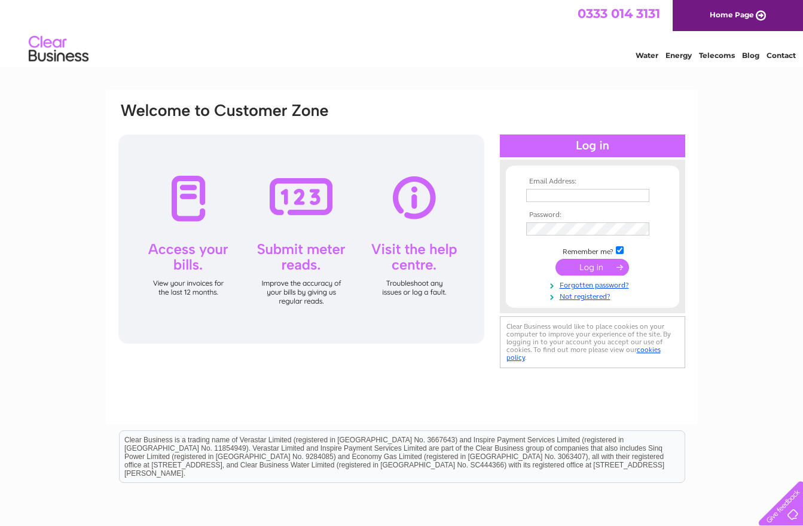
type input "peter_rippin@yahoo.co.uk"
click at [592, 271] on input "submit" at bounding box center [592, 267] width 74 height 17
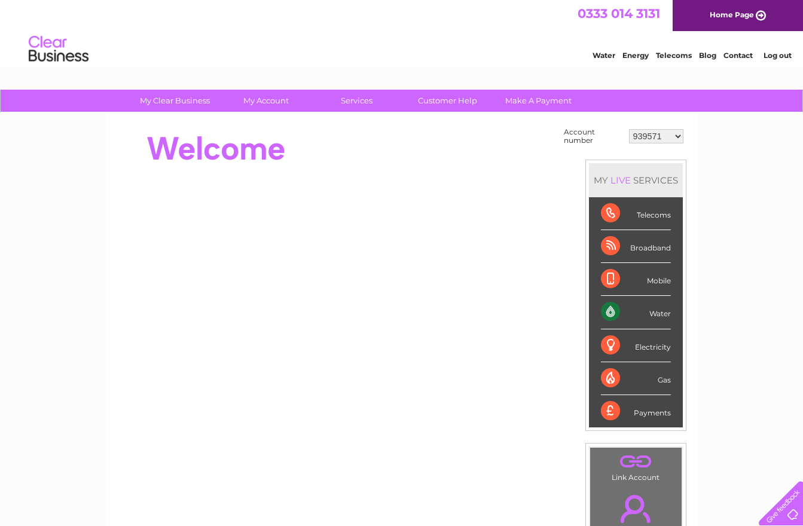
click at [677, 137] on select "939571 30314554" at bounding box center [656, 136] width 54 height 14
select select "30314554"
click at [613, 248] on div "Broadband" at bounding box center [636, 246] width 70 height 33
click at [642, 252] on div "Broadband" at bounding box center [636, 246] width 70 height 33
click at [436, 99] on link "Customer Help" at bounding box center [447, 101] width 99 height 22
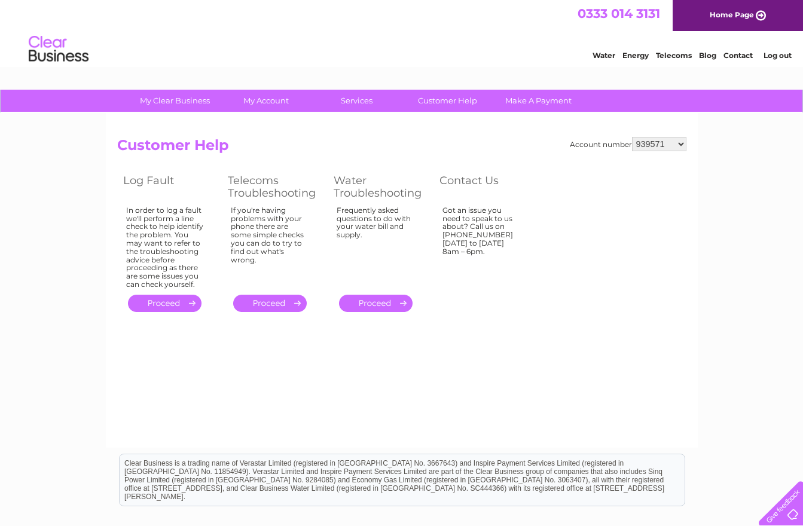
click at [273, 299] on link "." at bounding box center [270, 303] width 74 height 17
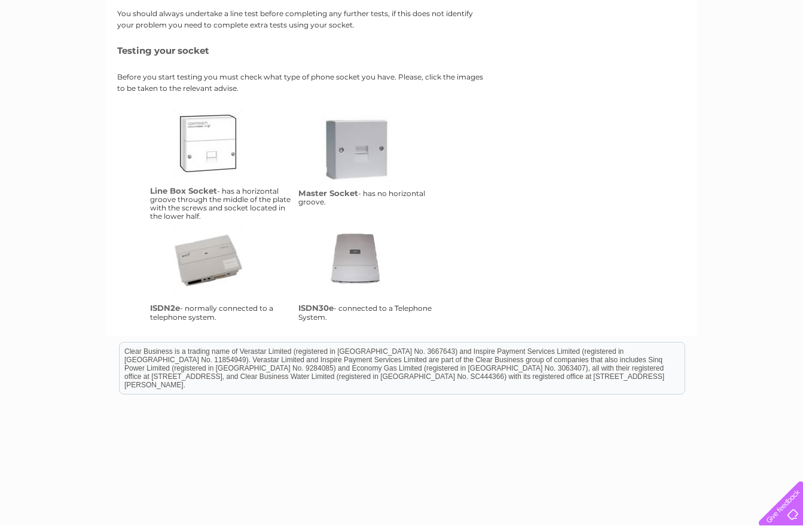
scroll to position [204, 0]
click at [206, 160] on link "lbs" at bounding box center [221, 156] width 96 height 96
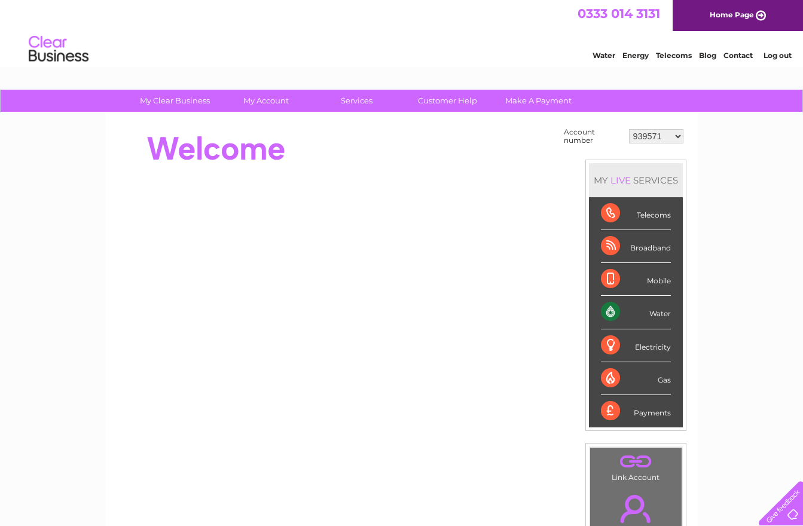
click at [677, 135] on select "939571 30314554" at bounding box center [656, 136] width 54 height 14
select select "30314554"
click at [450, 102] on link "Customer Help" at bounding box center [447, 101] width 99 height 22
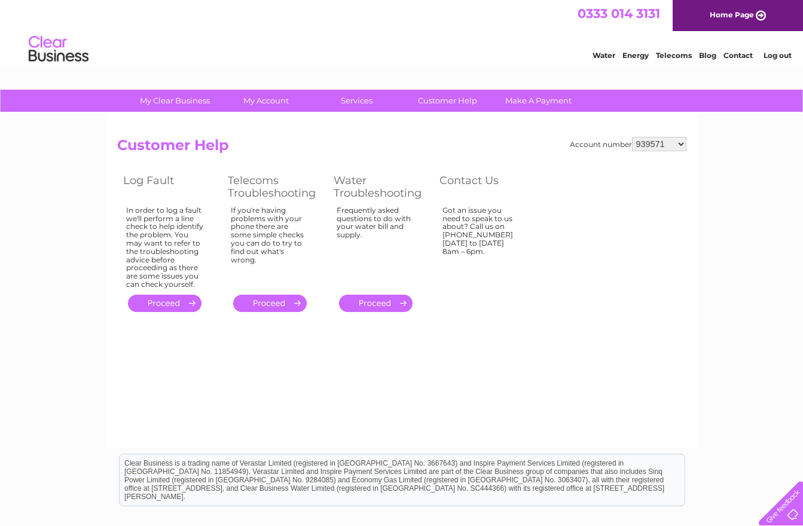
click at [277, 301] on link "." at bounding box center [270, 303] width 74 height 17
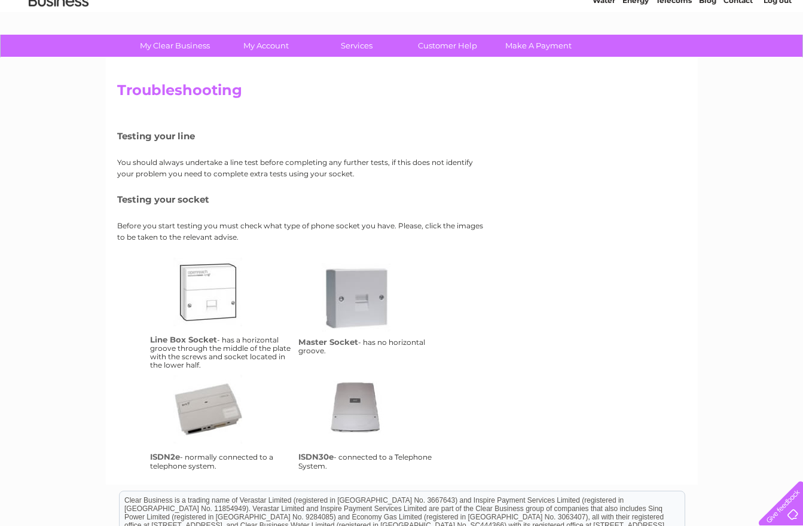
scroll to position [227, 0]
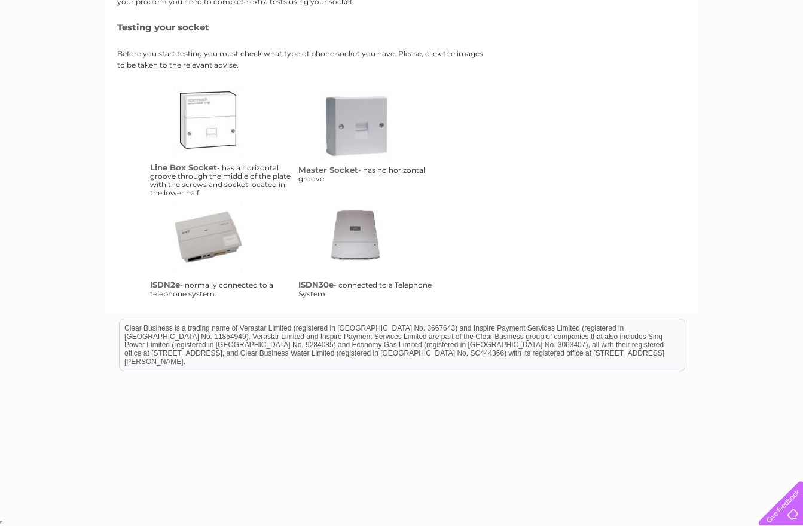
click at [219, 117] on link "lbs" at bounding box center [221, 133] width 96 height 96
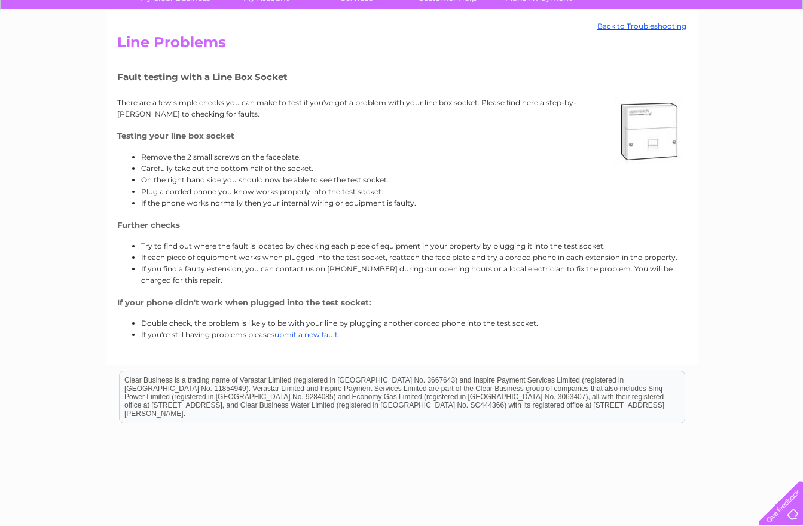
scroll to position [109, 0]
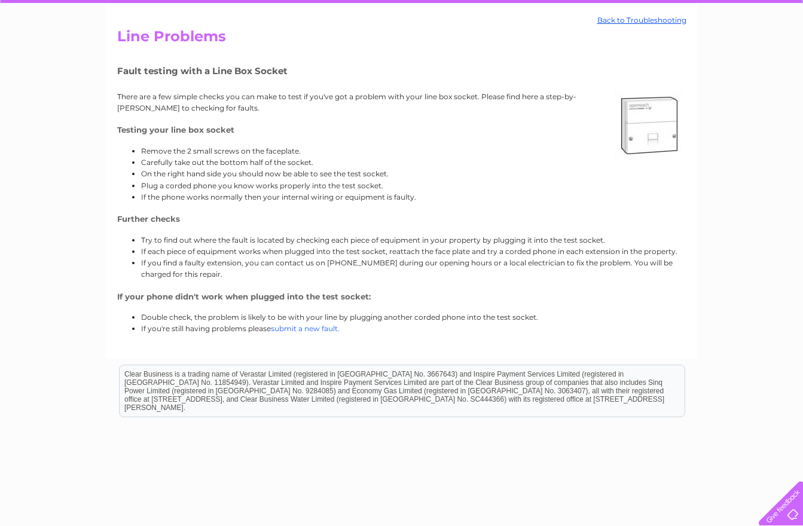
click at [315, 327] on link "submit a new fault." at bounding box center [305, 328] width 69 height 9
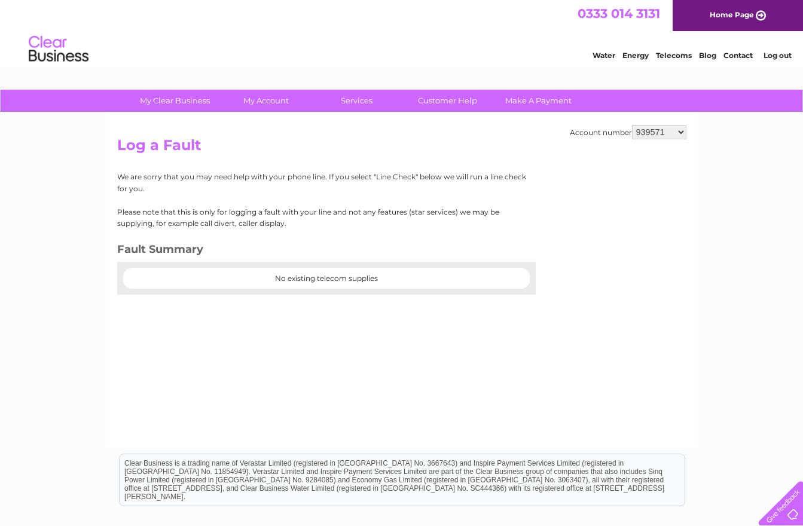
click at [324, 283] on div at bounding box center [326, 289] width 418 height 12
click at [332, 280] on center "No existing telecom supplies" at bounding box center [326, 278] width 406 height 8
drag, startPoint x: 176, startPoint y: 252, endPoint x: 194, endPoint y: 248, distance: 18.3
click at [176, 251] on h3 "Fault Summary" at bounding box center [321, 251] width 409 height 21
click at [305, 206] on p "Please note that this is only for logging a fault with your line and not any fe…" at bounding box center [321, 217] width 409 height 23
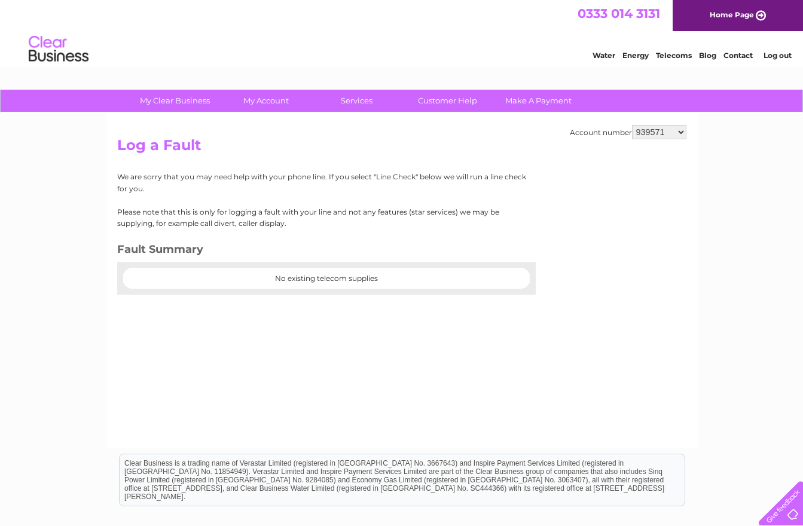
click at [681, 133] on select "939571 30314554" at bounding box center [659, 132] width 54 height 14
select select "30314554"
click at [340, 204] on div "We are sorry that you may need help with your phone line. If you select "Line C…" at bounding box center [321, 232] width 409 height 123
click at [451, 99] on link "Customer Help" at bounding box center [447, 101] width 99 height 22
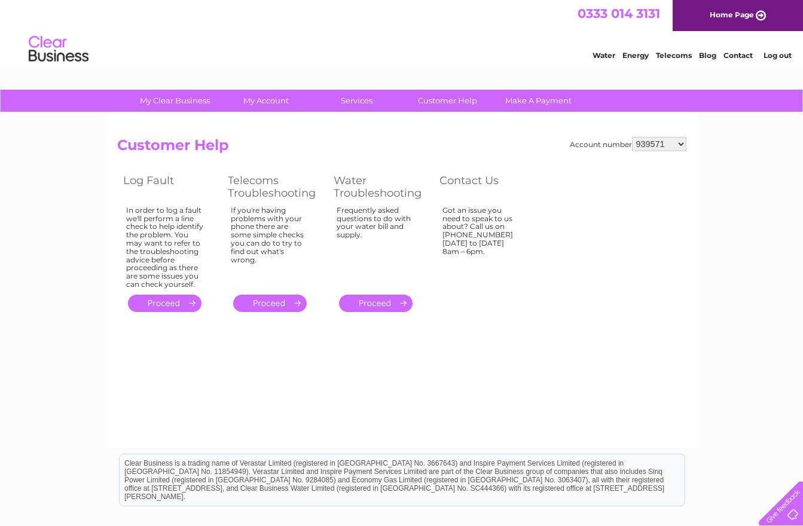
click at [270, 303] on link "." at bounding box center [270, 303] width 74 height 17
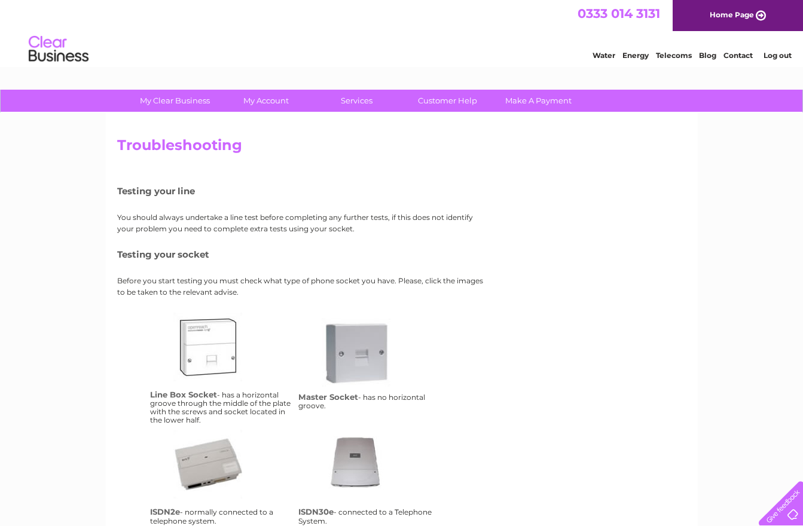
scroll to position [227, 0]
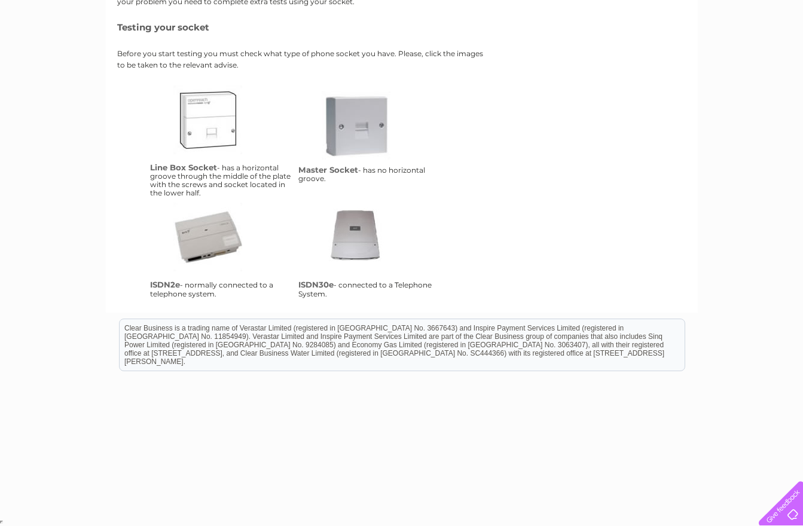
drag, startPoint x: 208, startPoint y: 114, endPoint x: 231, endPoint y: 130, distance: 27.5
click at [208, 114] on link "lbs" at bounding box center [221, 133] width 96 height 96
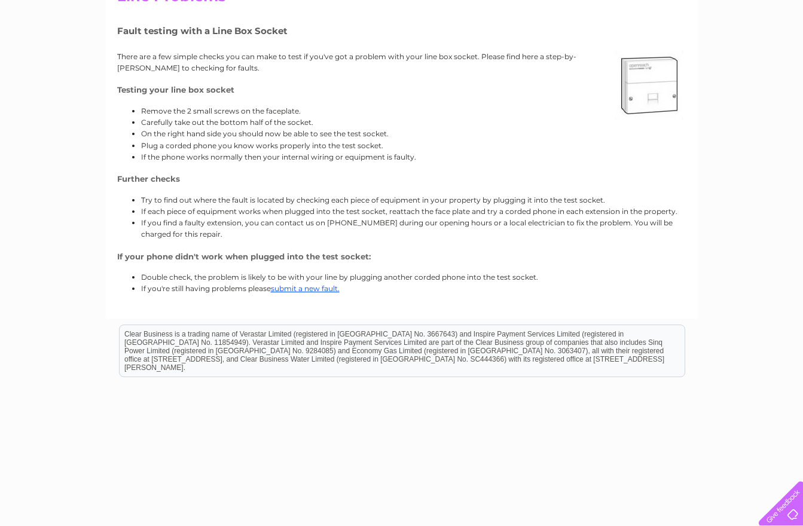
scroll to position [154, 0]
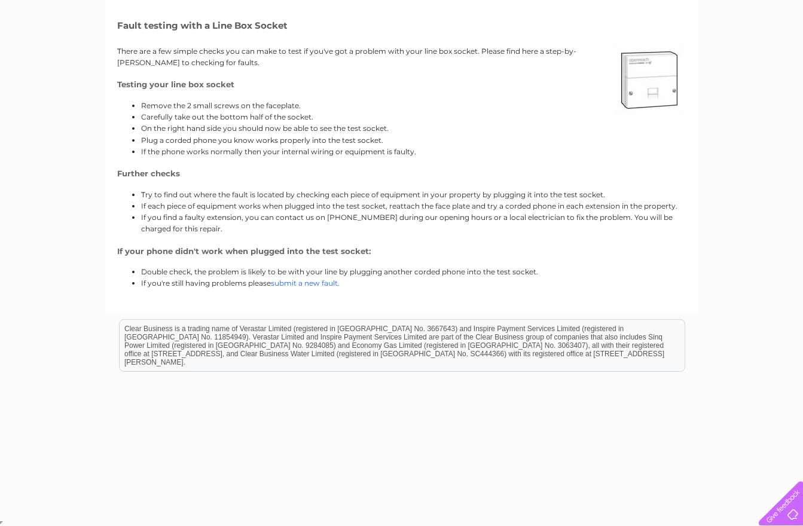
click at [311, 282] on link "submit a new fault." at bounding box center [305, 283] width 69 height 9
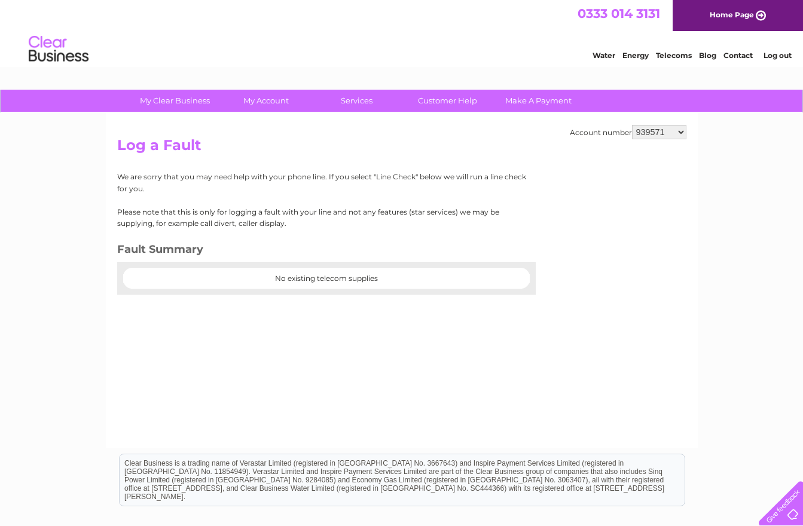
click at [333, 276] on center "No existing telecom supplies" at bounding box center [326, 278] width 406 height 8
click at [683, 132] on select "939571 30314554" at bounding box center [659, 132] width 54 height 14
select select "30314554"
click at [453, 101] on link "Customer Help" at bounding box center [447, 101] width 99 height 22
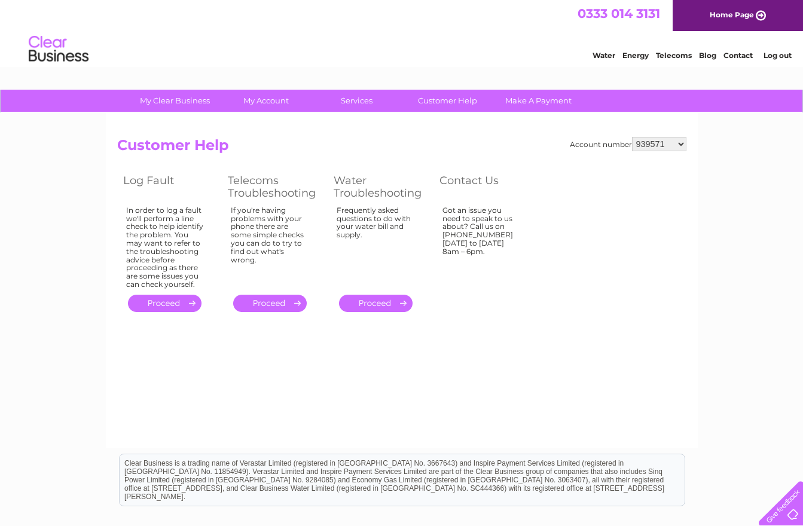
click at [153, 301] on link "." at bounding box center [165, 303] width 74 height 17
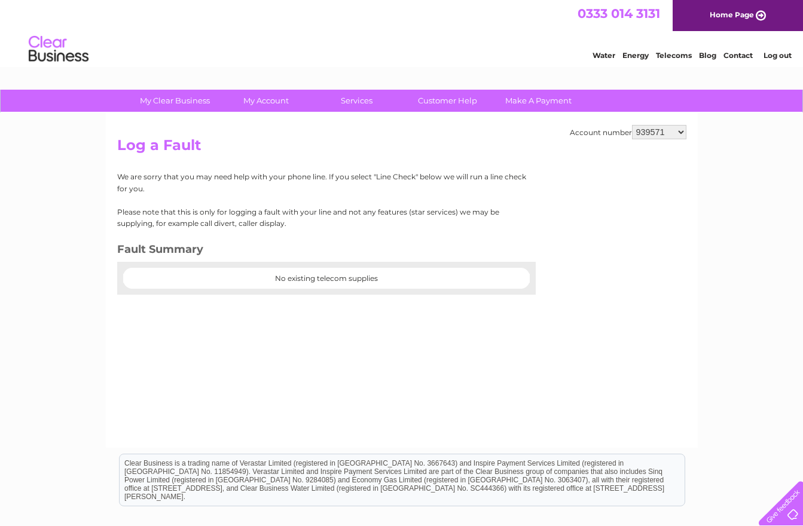
click at [681, 131] on select "939571 30314554" at bounding box center [659, 132] width 54 height 14
select select "30314554"
click at [680, 132] on select "939571 30314554" at bounding box center [659, 132] width 54 height 14
select select "30314554"
click at [683, 135] on select "939571 30314554" at bounding box center [659, 132] width 54 height 14
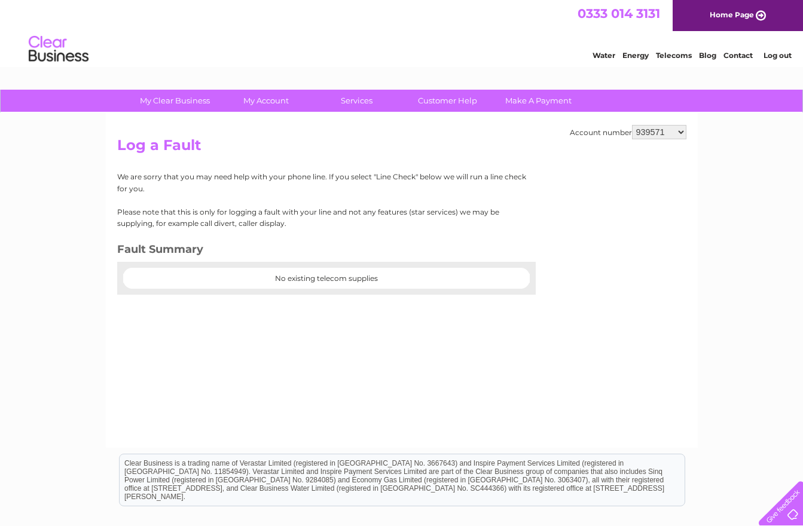
select select "30314554"
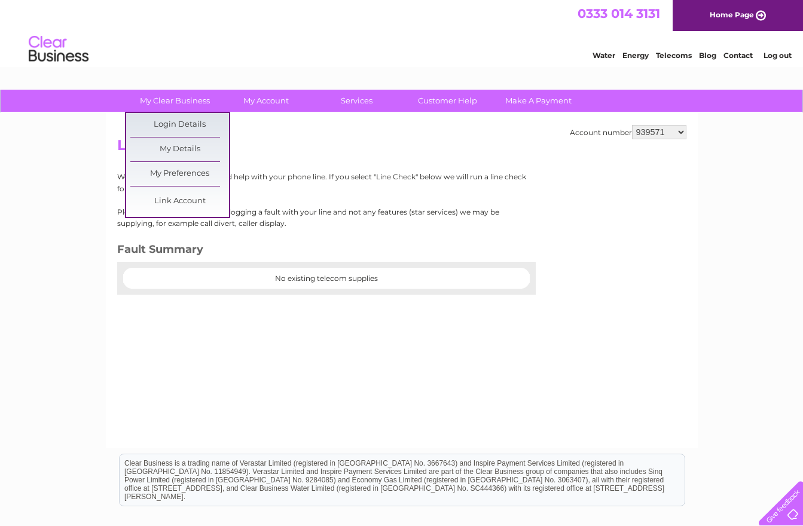
drag, startPoint x: 151, startPoint y: 99, endPoint x: 240, endPoint y: 128, distance: 94.3
click at [151, 99] on link "My Clear Business" at bounding box center [175, 101] width 99 height 22
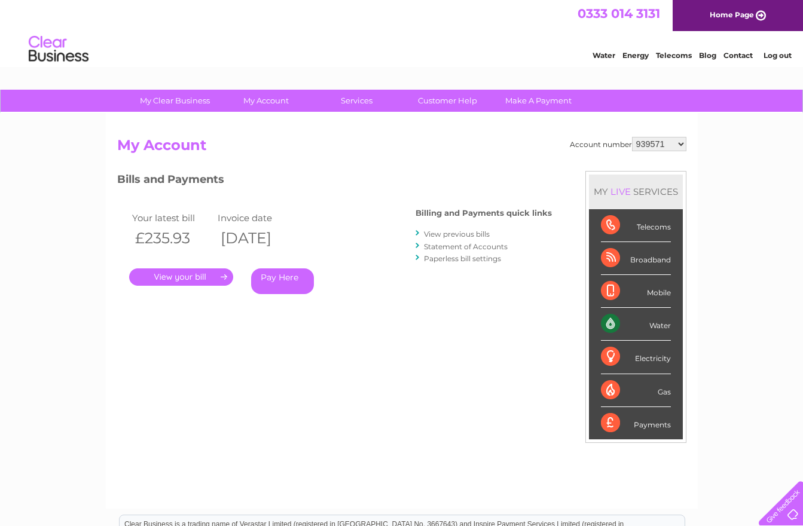
click at [650, 231] on div "Telecoms" at bounding box center [636, 225] width 70 height 33
click at [608, 228] on div "Telecoms" at bounding box center [636, 225] width 70 height 33
click at [681, 139] on select "939571 30314554" at bounding box center [659, 144] width 54 height 14
select select "30314554"
click at [644, 260] on div "Broadband" at bounding box center [636, 258] width 70 height 33
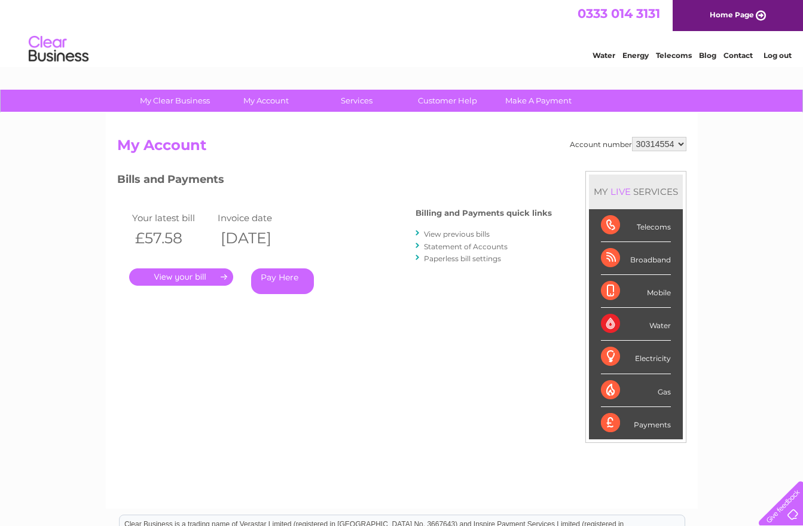
click at [644, 260] on div "Broadband" at bounding box center [636, 258] width 70 height 33
click at [438, 103] on link "Customer Help" at bounding box center [447, 101] width 99 height 22
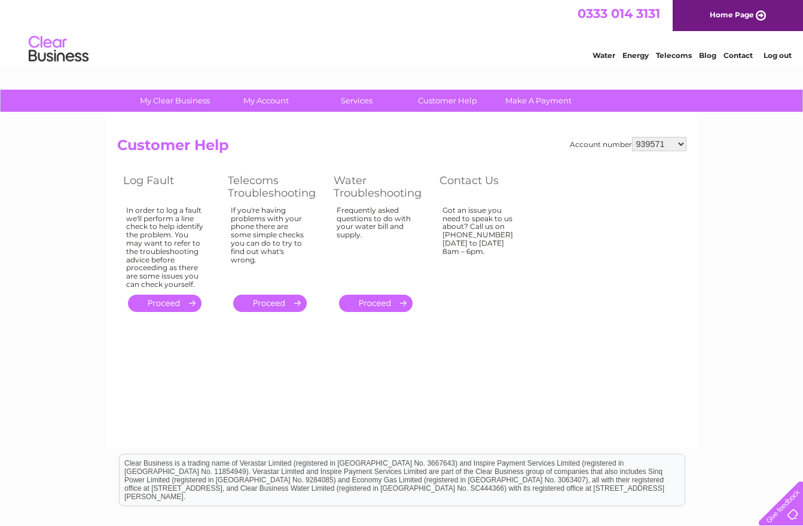
click at [681, 143] on select "939571 30314554" at bounding box center [659, 144] width 54 height 14
select select "30314554"
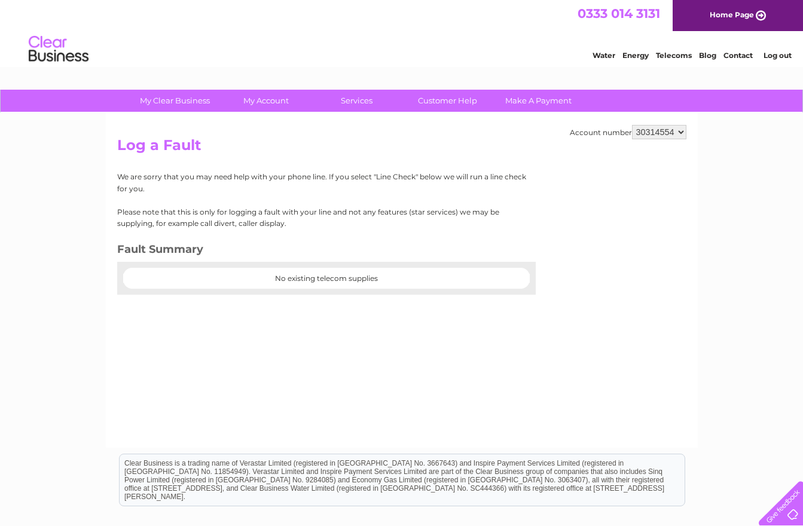
click at [360, 279] on center "No existing telecom supplies" at bounding box center [326, 278] width 406 height 8
click at [213, 469] on div "Clear Business is a trading name of Verastar Limited (registered in [GEOGRAPHIC…" at bounding box center [402, 479] width 565 height 51
drag, startPoint x: 277, startPoint y: 466, endPoint x: 299, endPoint y: 462, distance: 23.1
click at [278, 466] on div "Clear Business is a trading name of Verastar Limited (registered in [GEOGRAPHIC…" at bounding box center [402, 479] width 565 height 51
drag, startPoint x: 308, startPoint y: 461, endPoint x: 370, endPoint y: 460, distance: 61.6
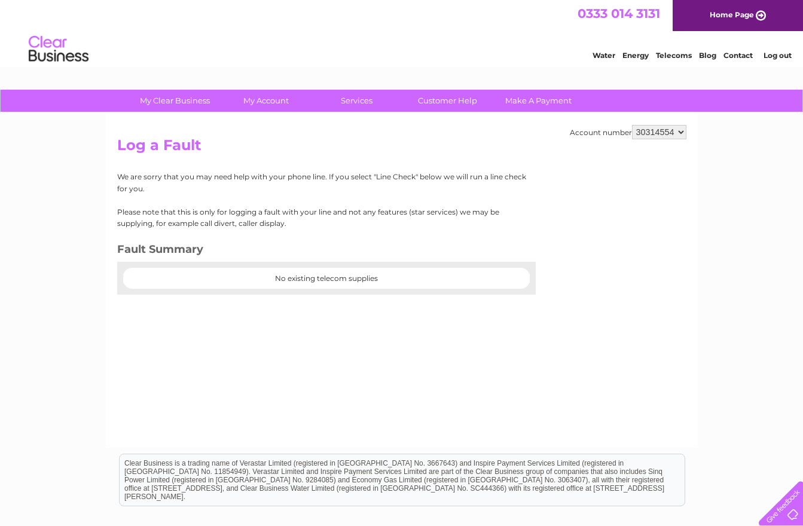
click at [310, 461] on div "Clear Business is a trading name of Verastar Limited (registered in [GEOGRAPHIC…" at bounding box center [402, 479] width 565 height 51
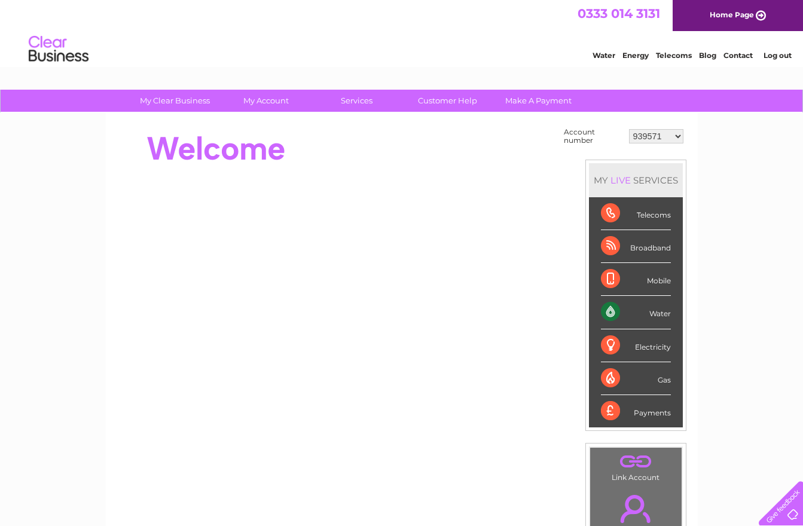
click at [678, 133] on select "939571 30314554" at bounding box center [656, 136] width 54 height 14
select select "30314554"
click at [678, 134] on select "939571 30314554" at bounding box center [656, 136] width 54 height 14
select select "30314554"
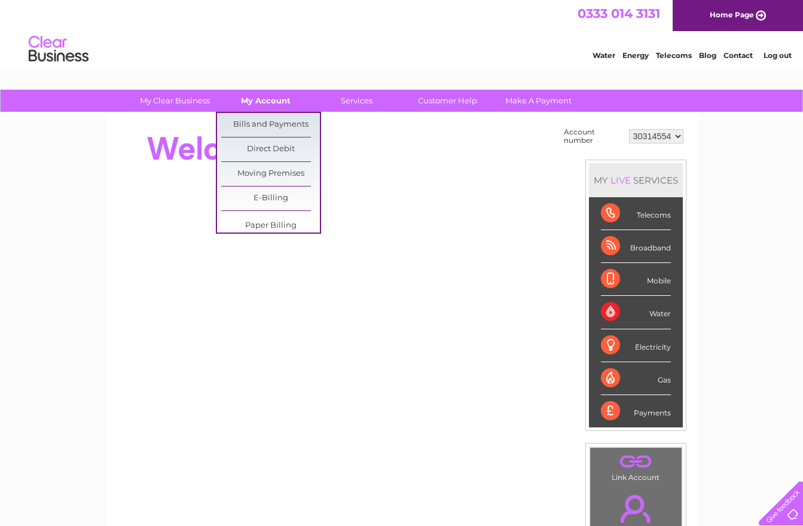
click at [268, 98] on link "My Account" at bounding box center [265, 101] width 99 height 22
click at [272, 122] on link "Bills and Payments" at bounding box center [270, 125] width 99 height 24
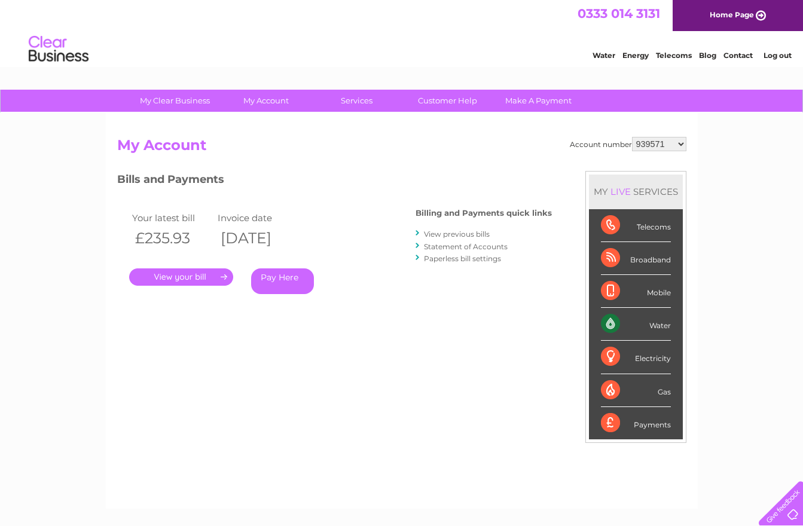
click at [680, 143] on select "939571 30314554" at bounding box center [659, 144] width 54 height 14
select select "30314554"
